Goal: Information Seeking & Learning: Learn about a topic

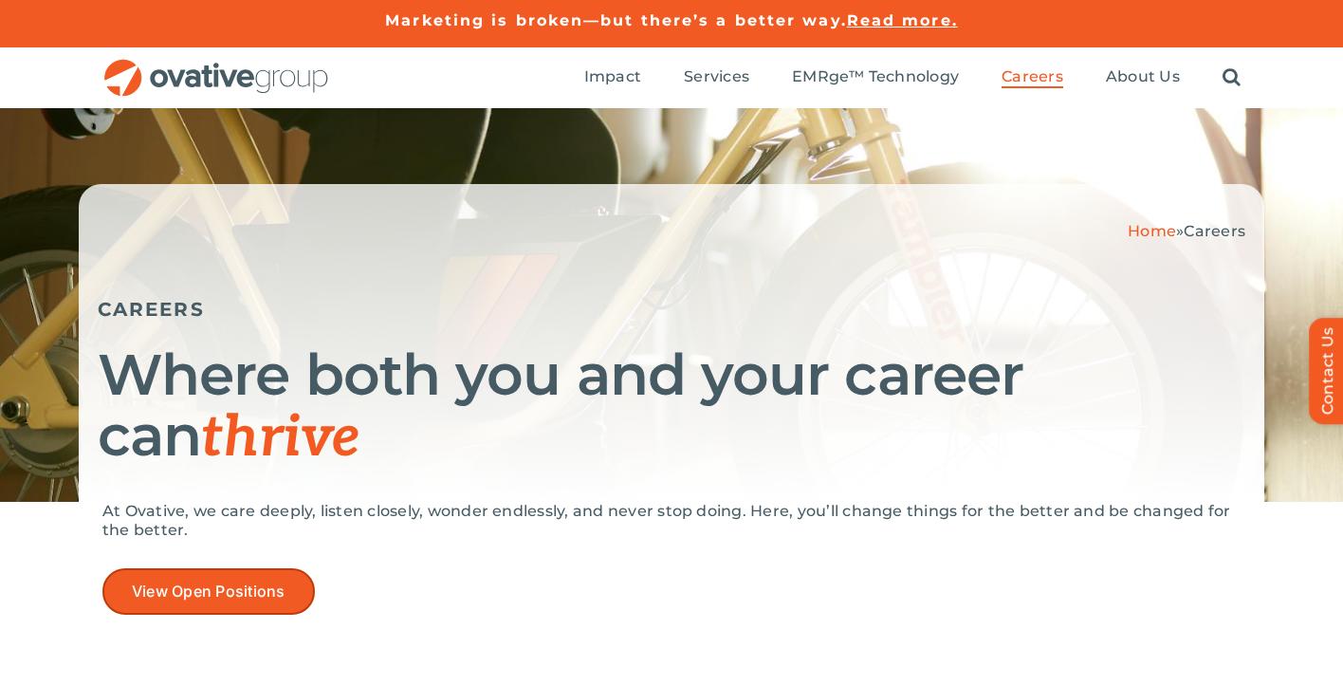
click at [221, 583] on span "View Open Positions" at bounding box center [209, 591] width 154 height 18
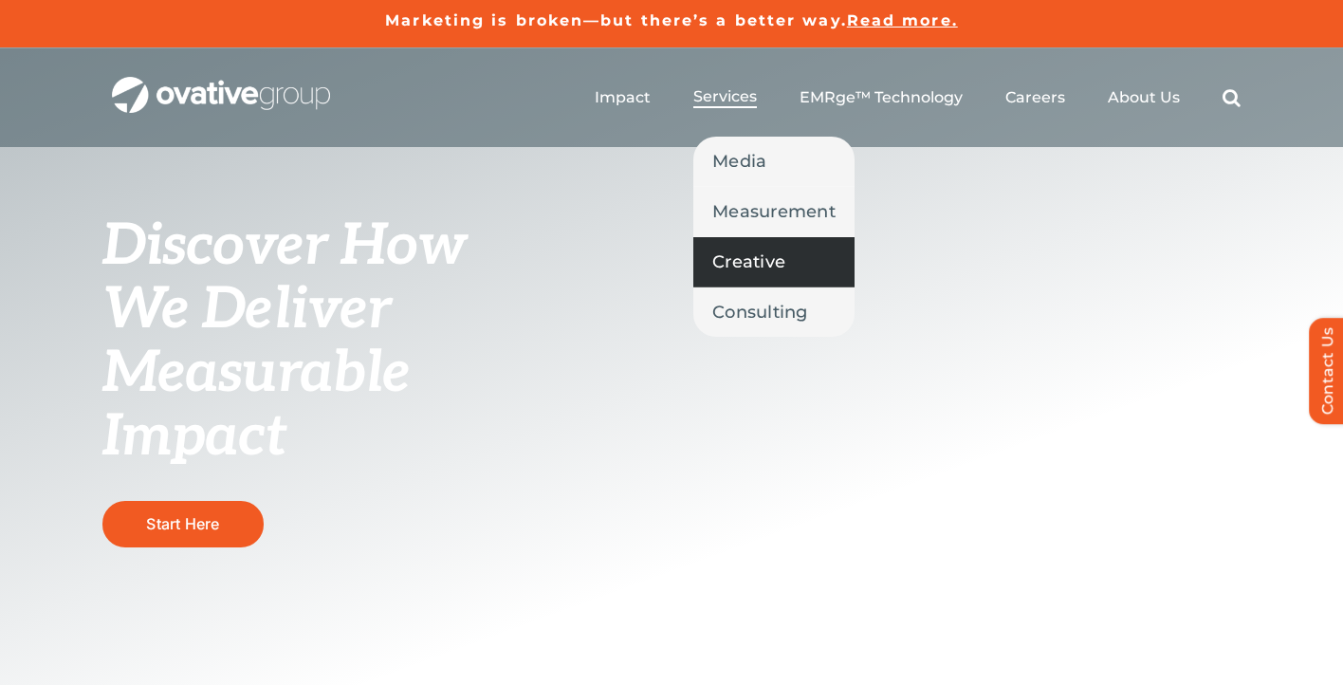
click at [747, 259] on span "Creative" at bounding box center [748, 261] width 73 height 27
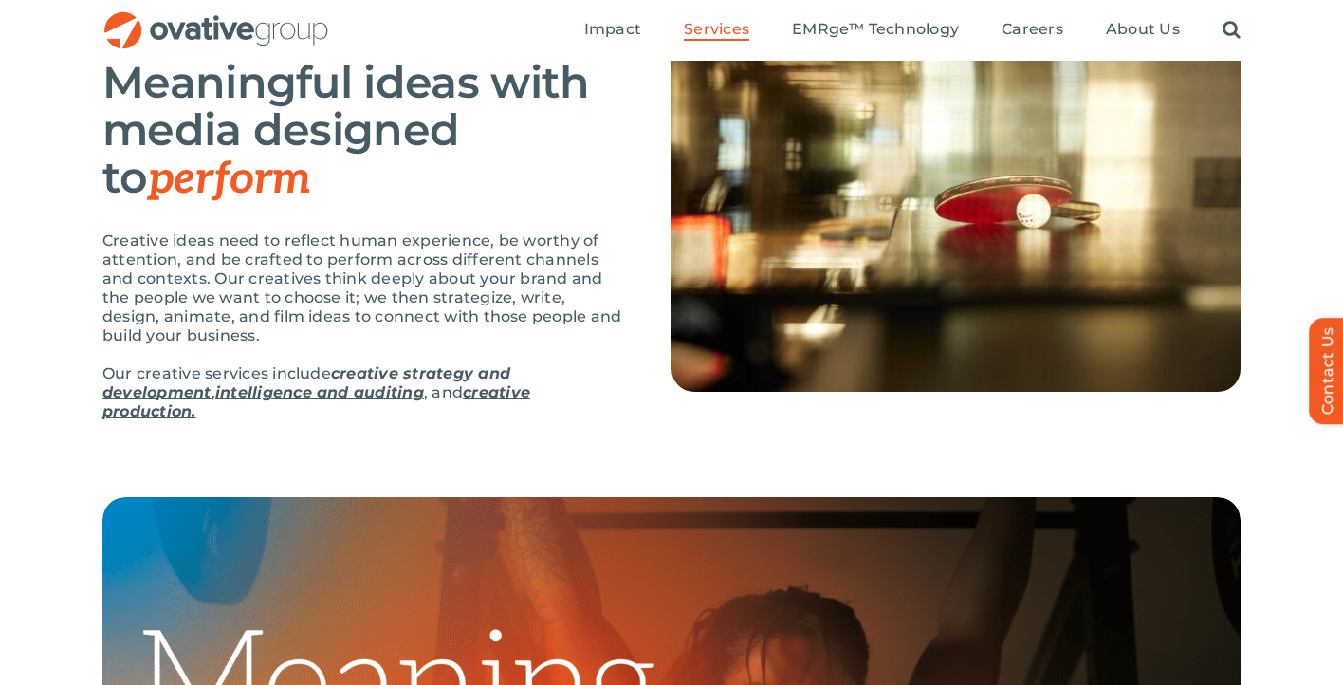
scroll to position [278, 0]
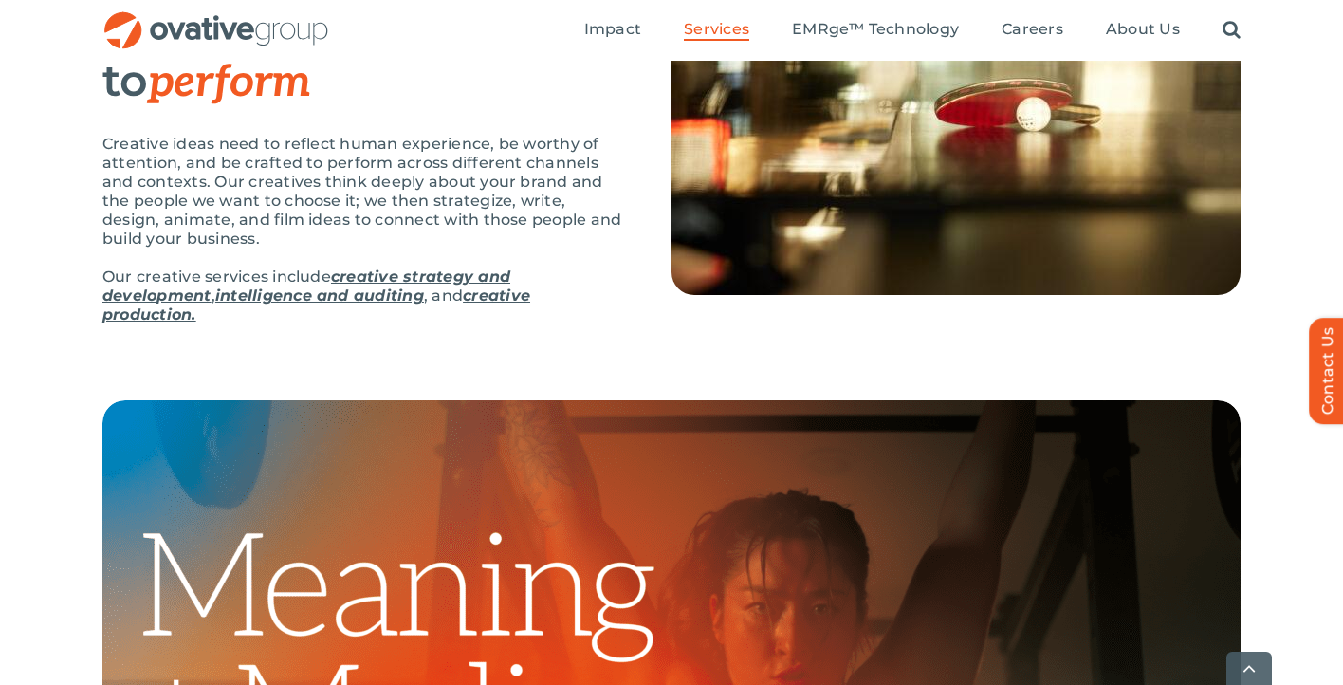
click at [380, 295] on link "intelligence and auditing" at bounding box center [319, 295] width 209 height 18
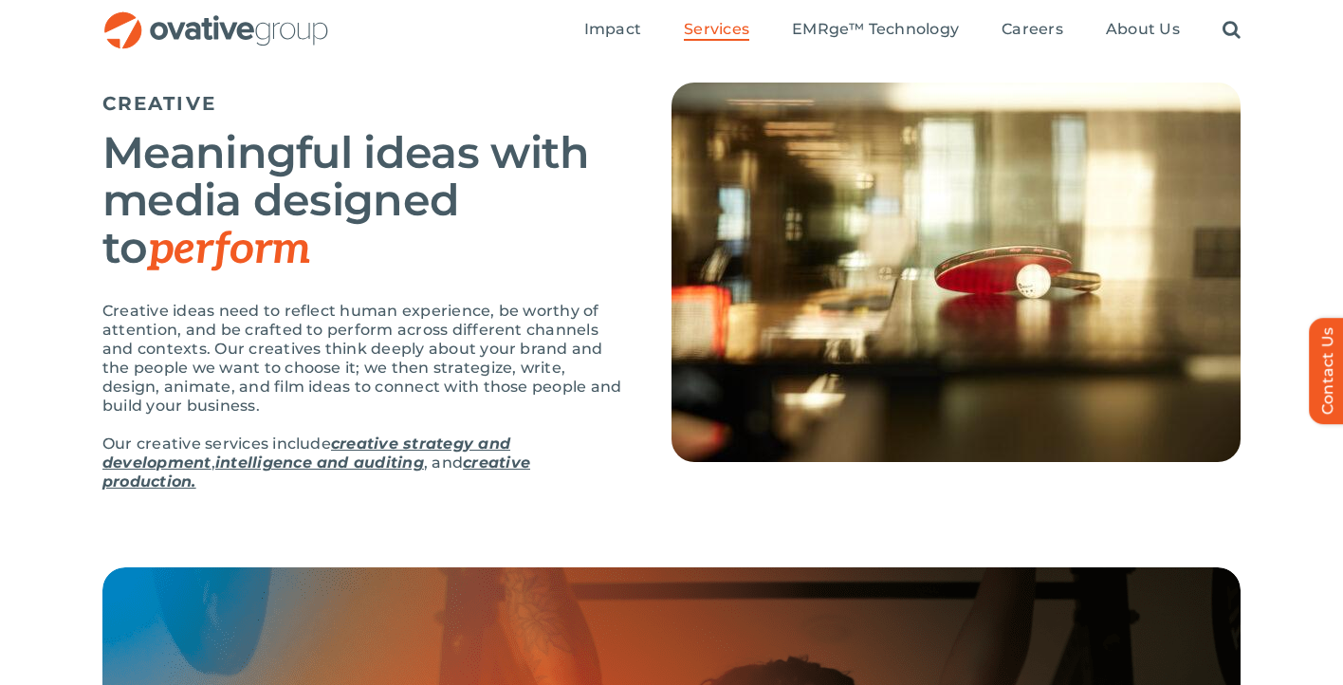
scroll to position [0, 0]
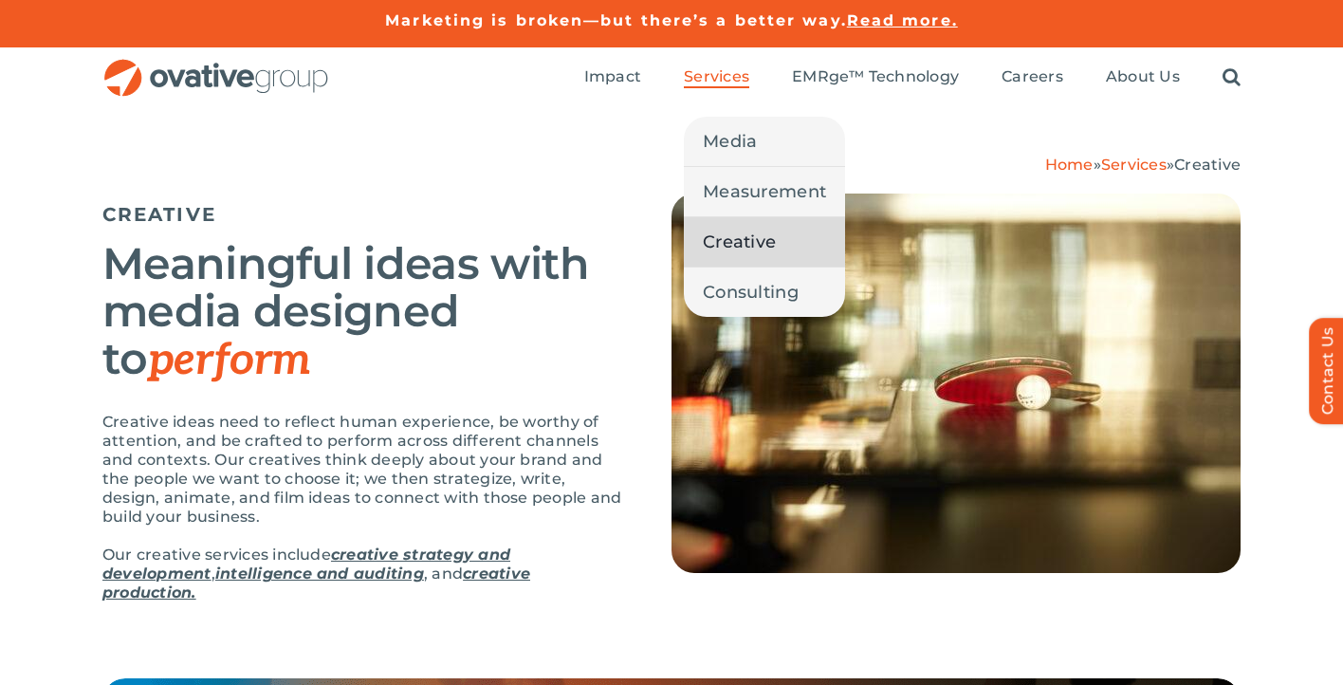
click at [735, 78] on span "Services" at bounding box center [716, 76] width 65 height 19
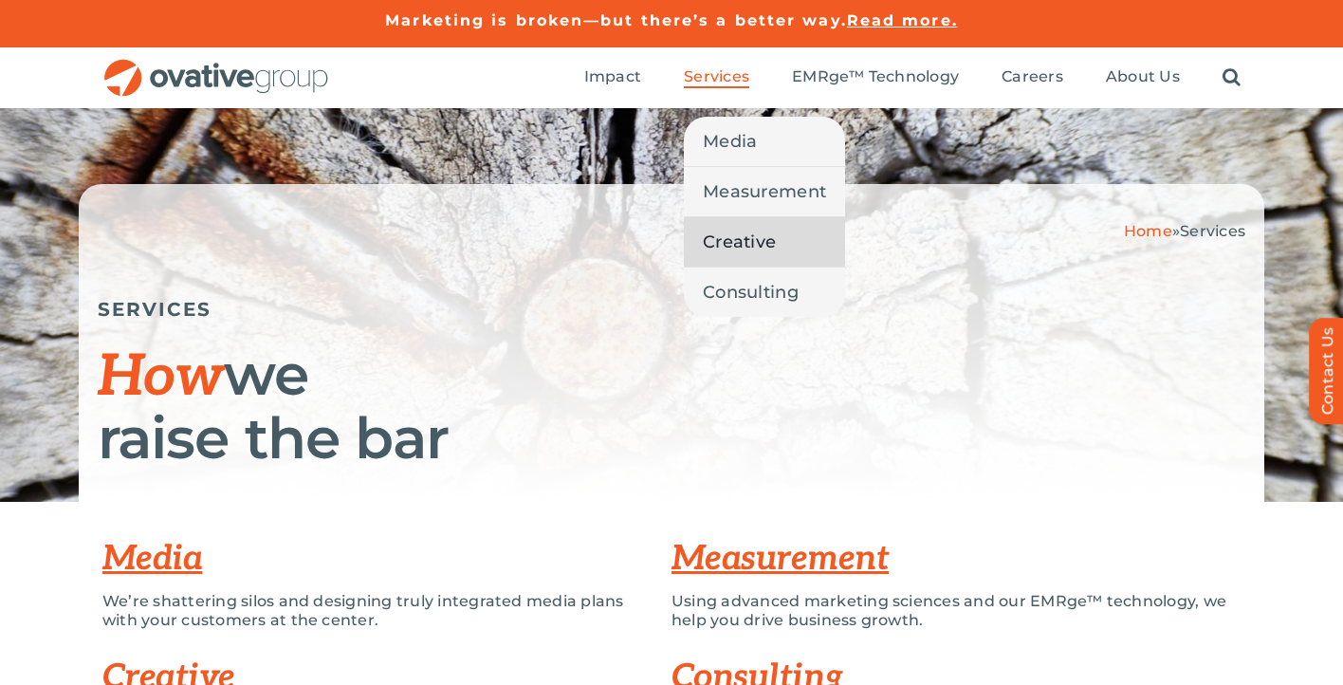
click at [743, 234] on span "Creative" at bounding box center [739, 242] width 73 height 27
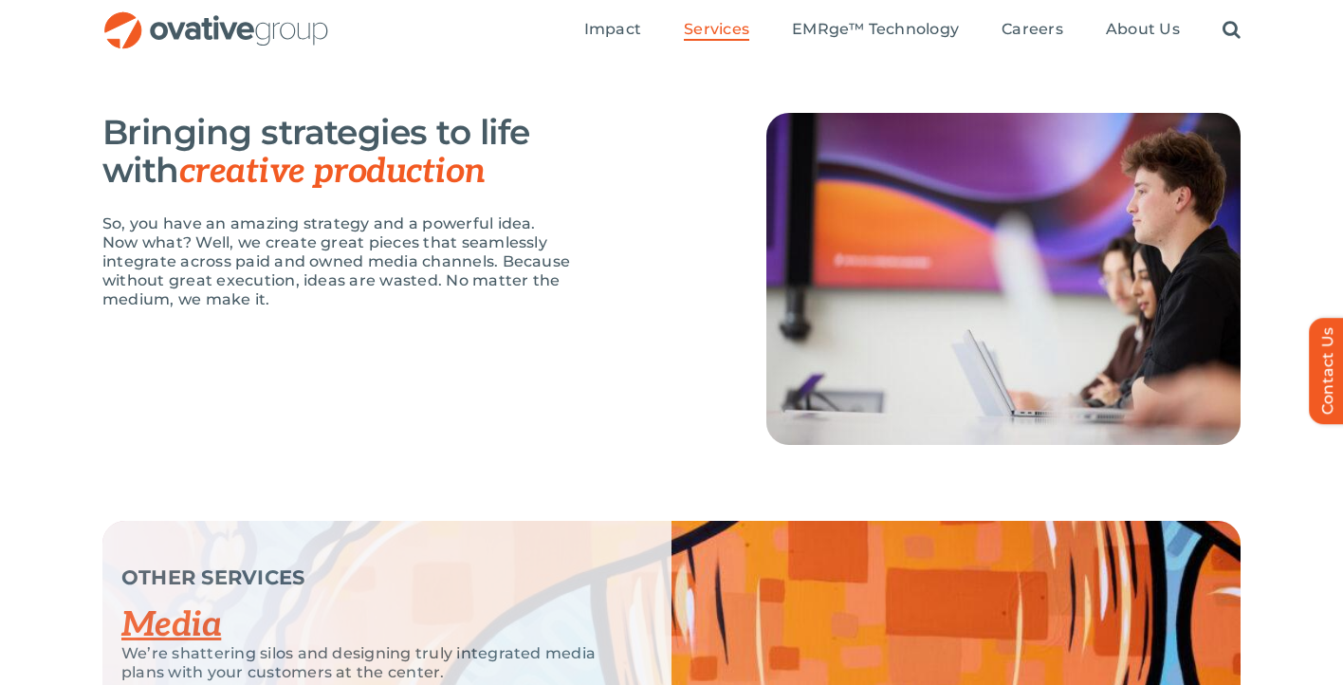
scroll to position [2412, 0]
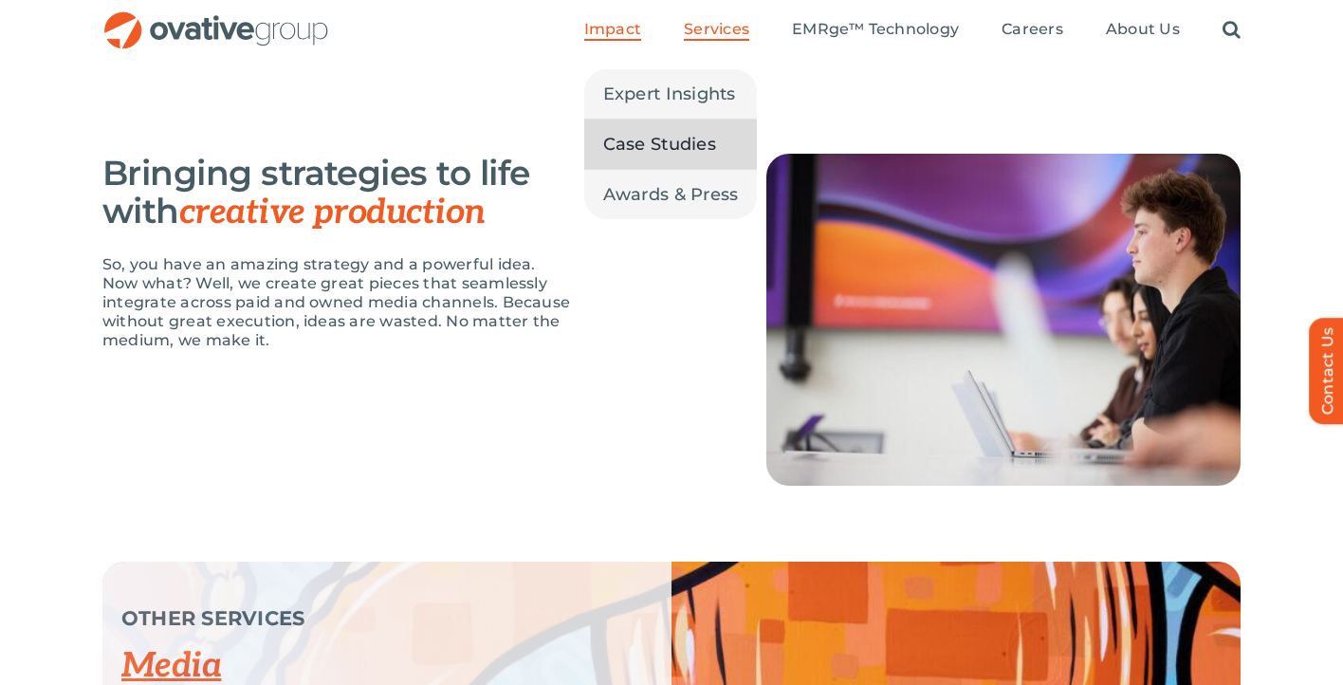
click at [627, 141] on span "Case Studies" at bounding box center [659, 144] width 113 height 27
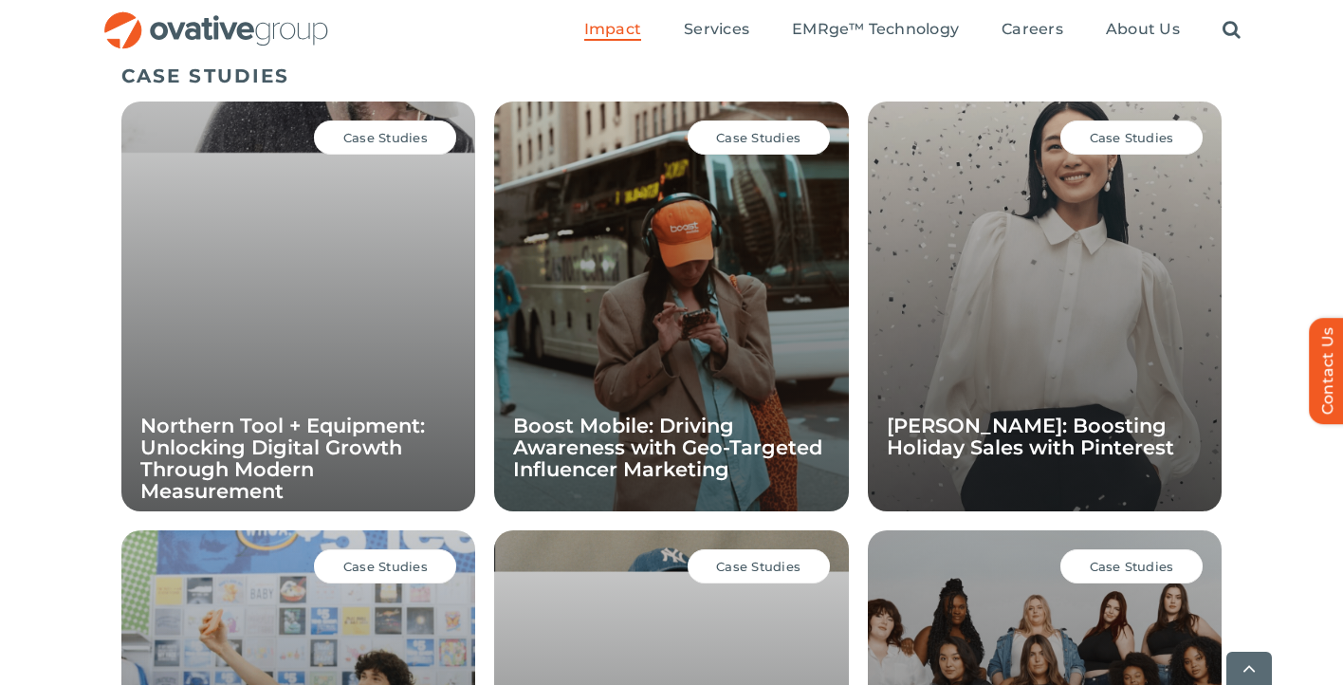
scroll to position [1344, 0]
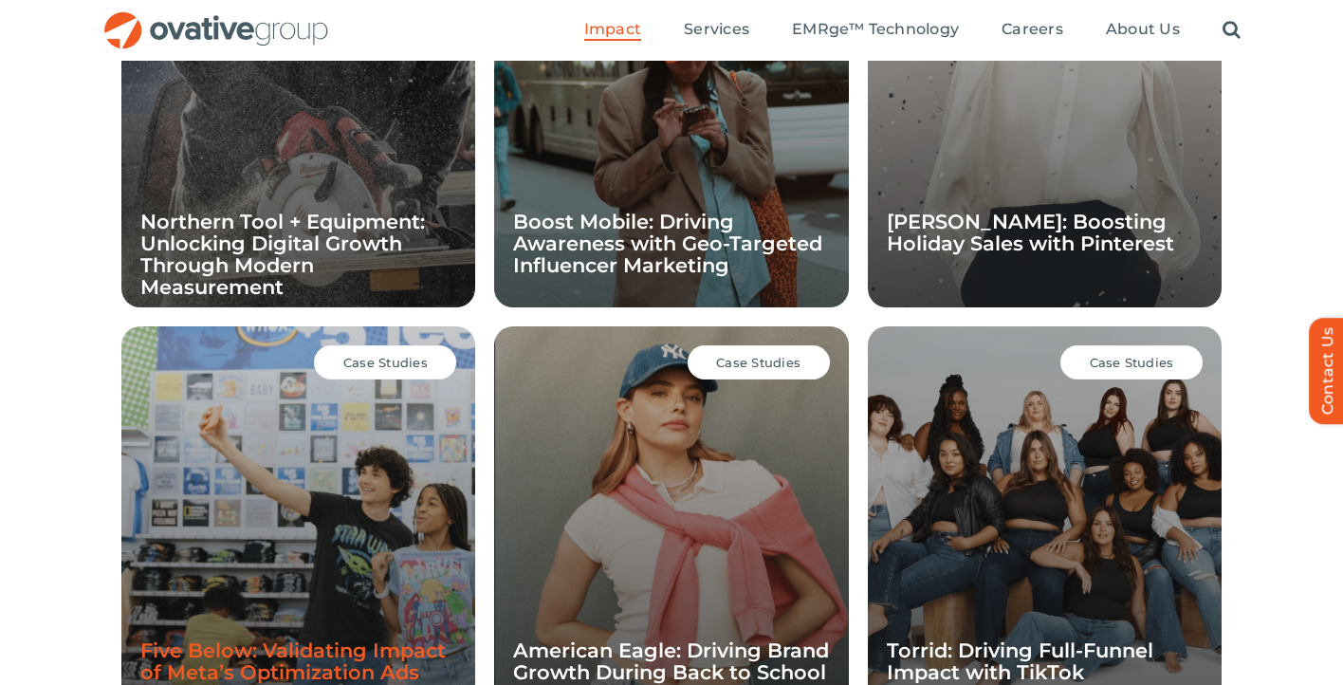
scroll to position [1541, 0]
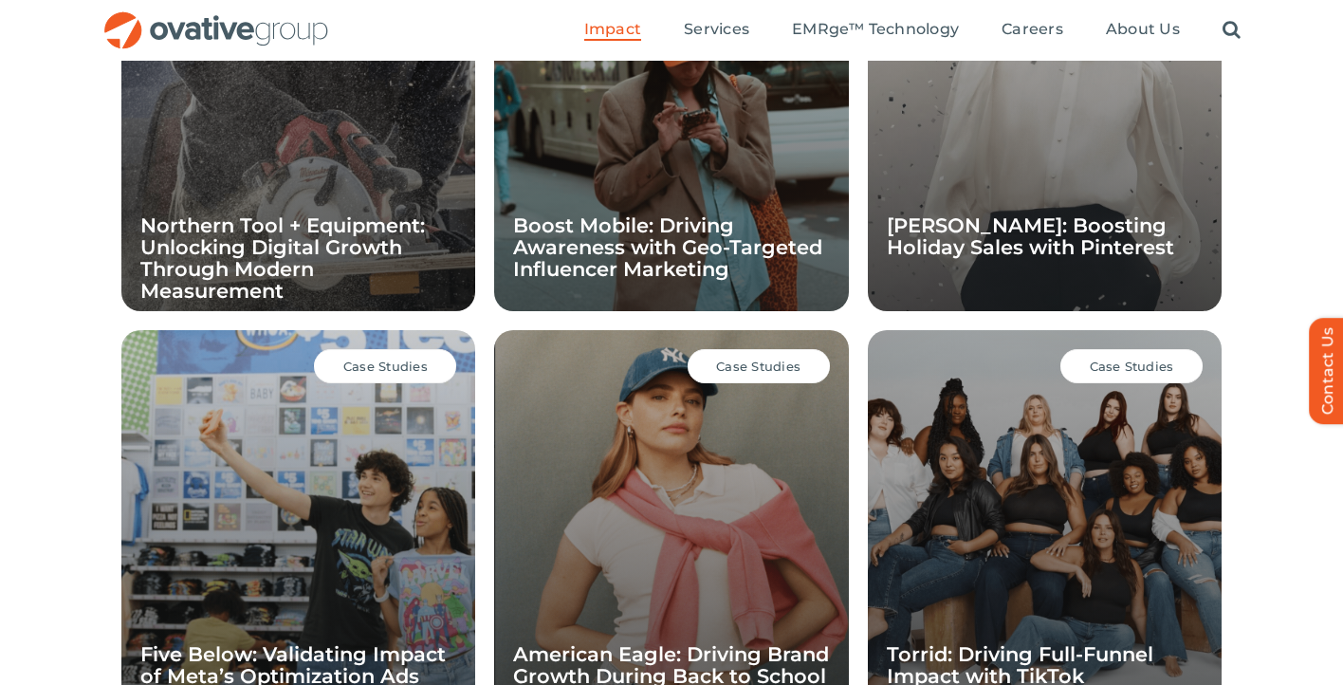
click at [592, 515] on div "Case Studies American Eagle: Driving Brand Growth During Back to School" at bounding box center [671, 535] width 354 height 410
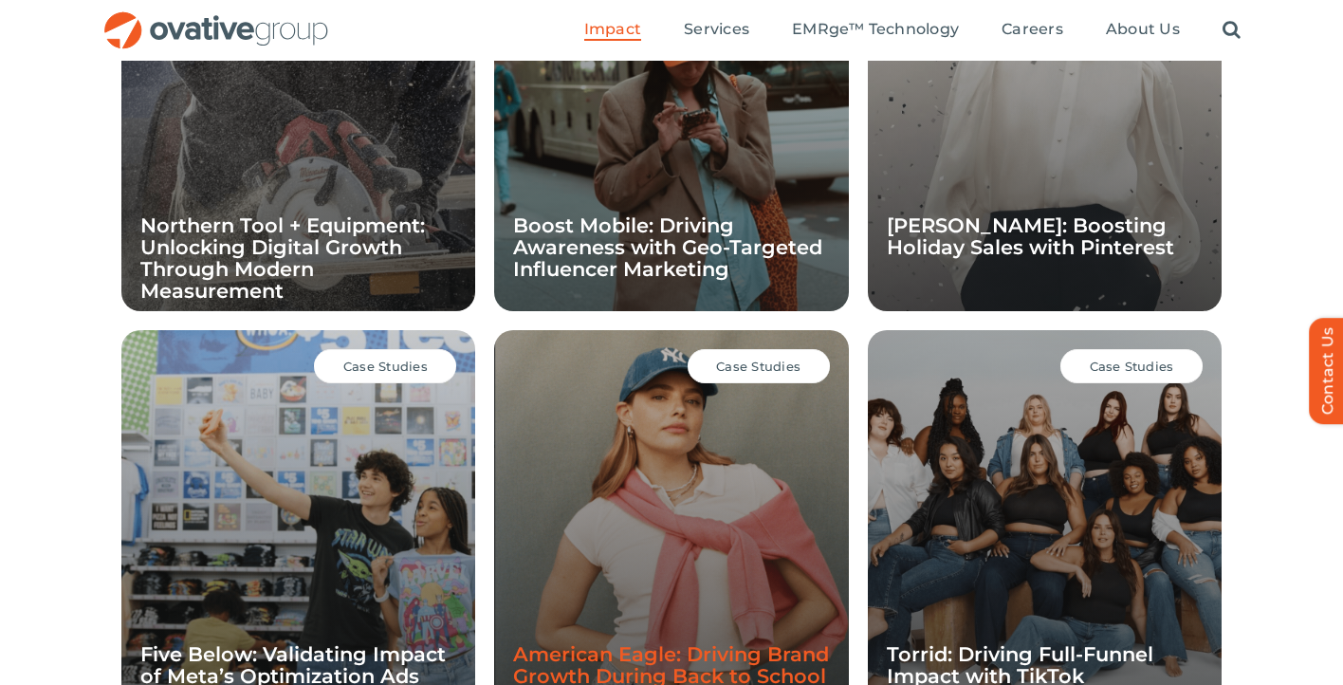
click at [604, 658] on link "American Eagle: Driving Brand Growth During Back to School" at bounding box center [671, 665] width 316 height 46
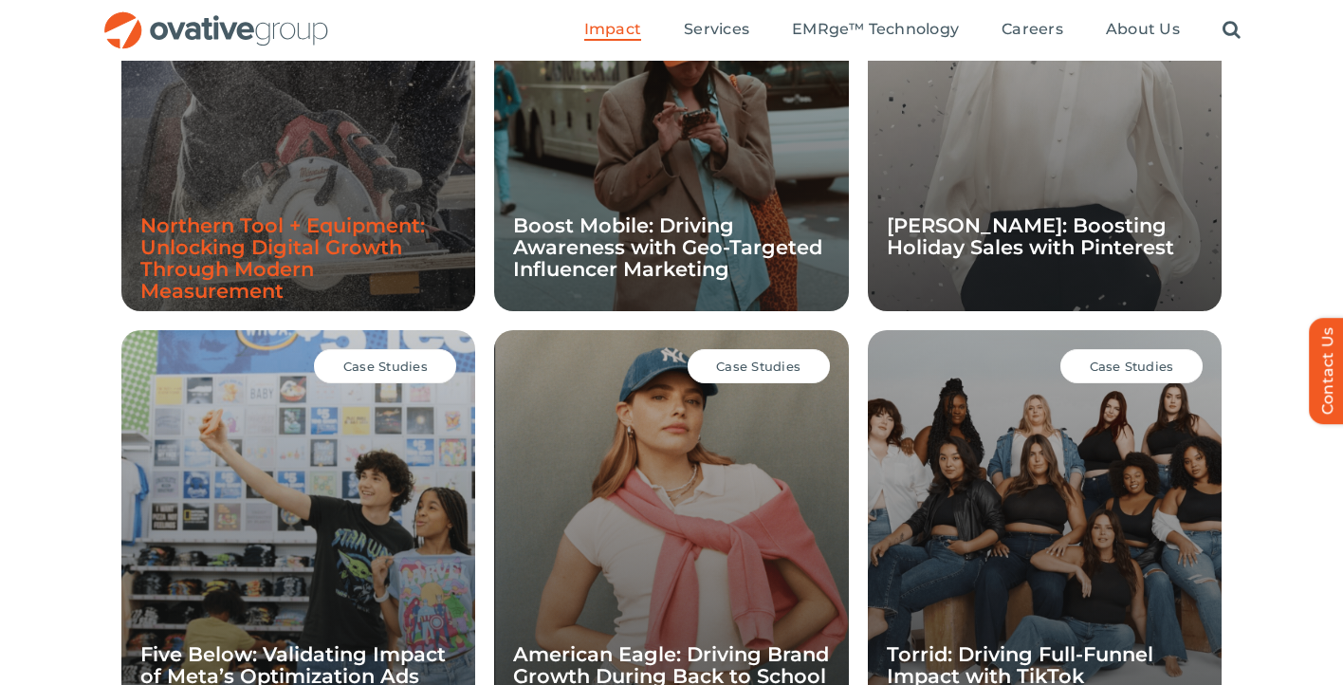
click at [259, 271] on link "Northern Tool + Equipment: Unlocking Digital Growth Through Modern Measurement" at bounding box center [282, 257] width 284 height 89
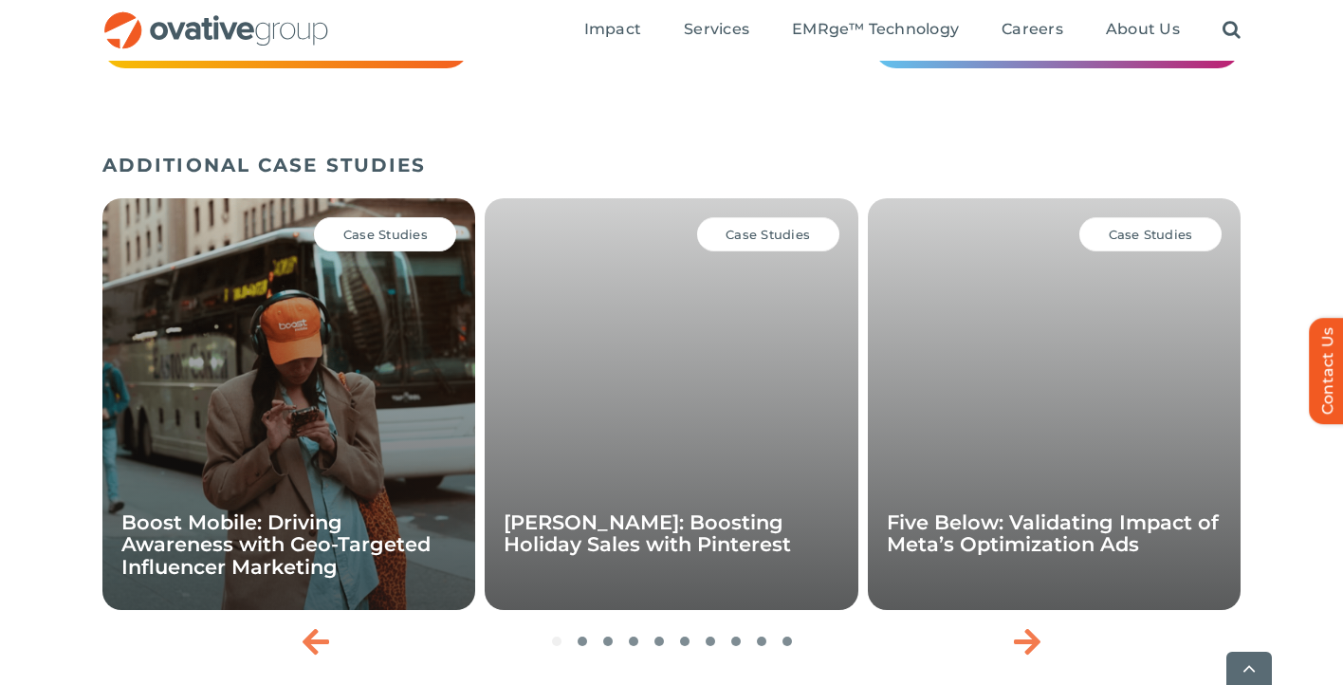
scroll to position [3197, 0]
